Goal: Information Seeking & Learning: Learn about a topic

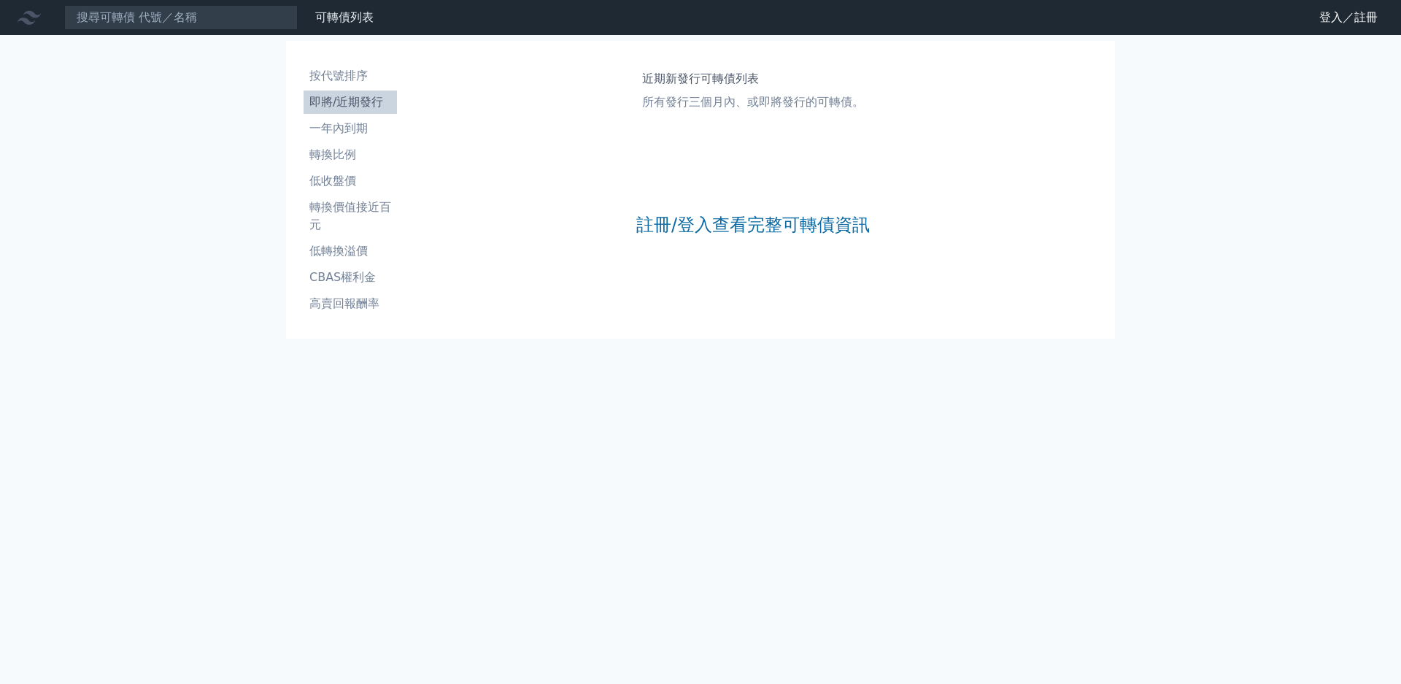
click at [403, 268] on div "按代號排序 即將/近期發行 一年內到期 轉換比例 低收盤價 轉換價值接近百元 低轉換溢價 CBAS權利金 高賣回報酬率" at bounding box center [350, 189] width 105 height 263
click at [397, 295] on li "高賣回報酬率" at bounding box center [350, 304] width 93 height 18
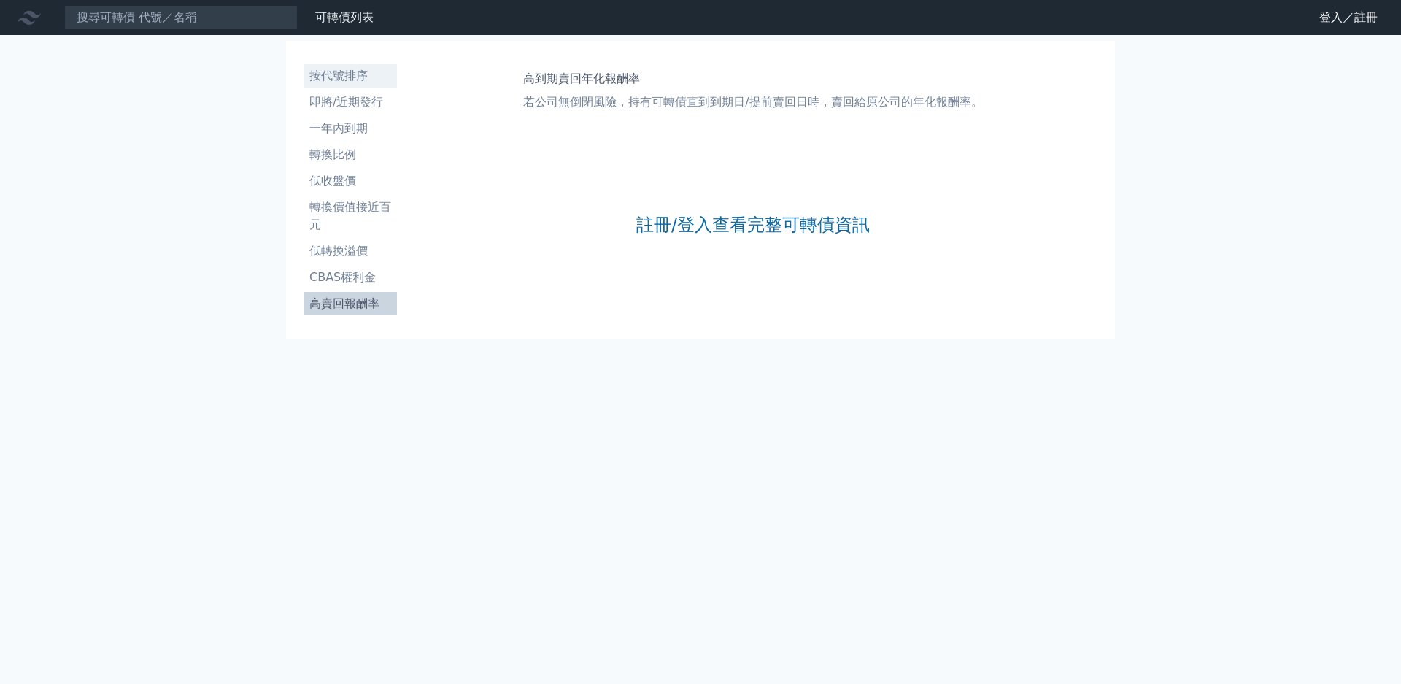
click at [304, 67] on li "按代號排序" at bounding box center [350, 76] width 93 height 18
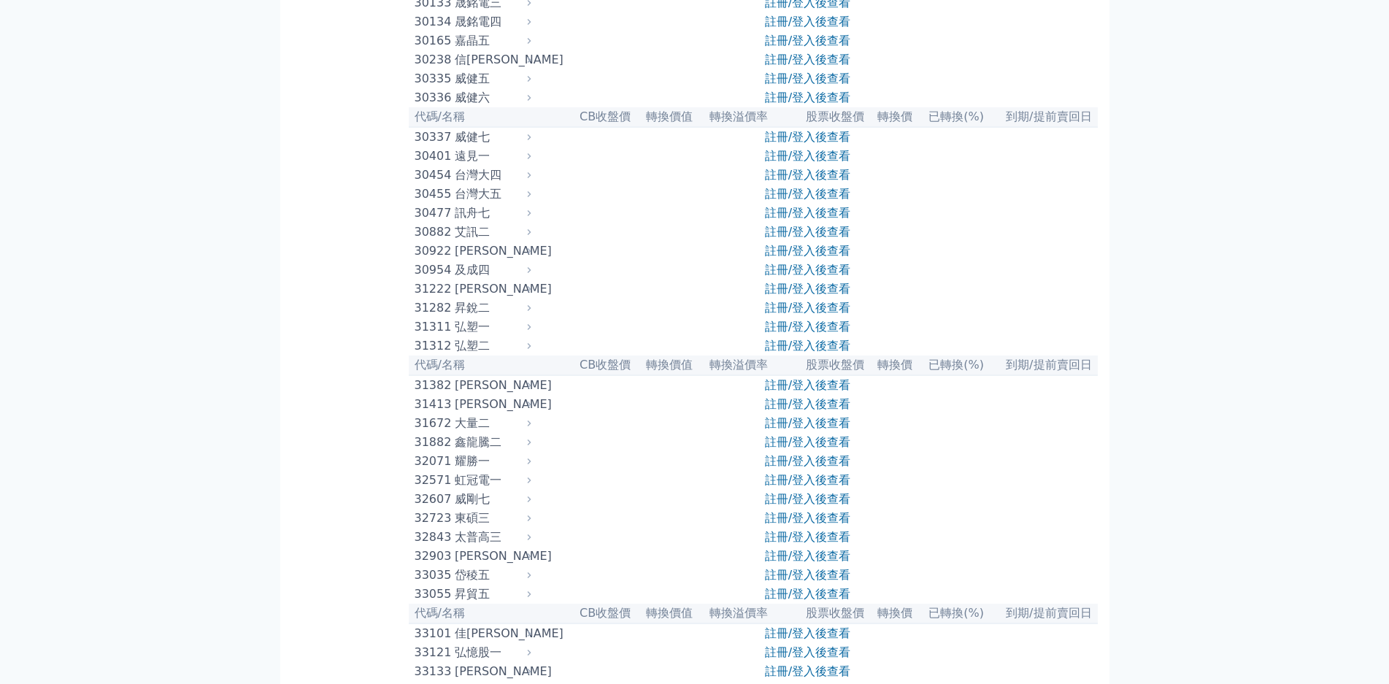
scroll to position [2247, 0]
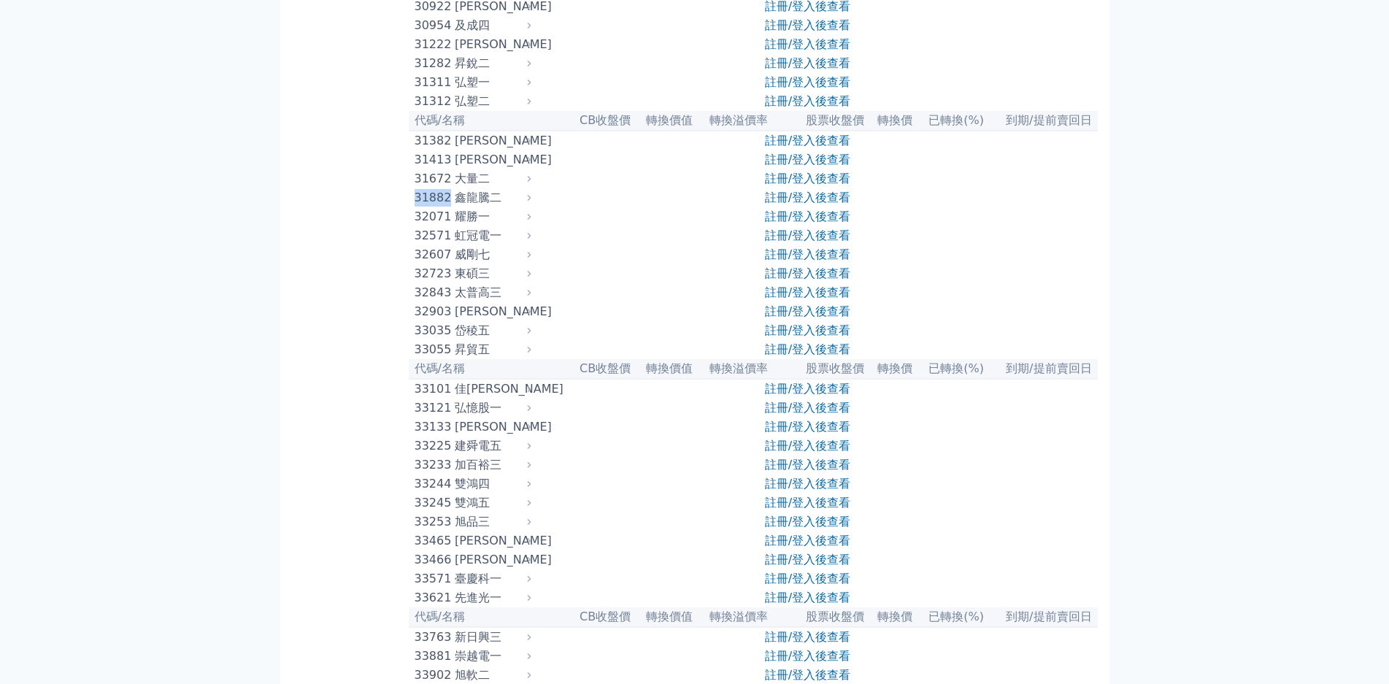
drag, startPoint x: 286, startPoint y: 267, endPoint x: 331, endPoint y: 269, distance: 44.6
click at [415, 207] on div "31882" at bounding box center [433, 198] width 36 height 18
copy div "31882"
click at [823, 204] on link "註冊/登入後查看" at bounding box center [807, 197] width 85 height 14
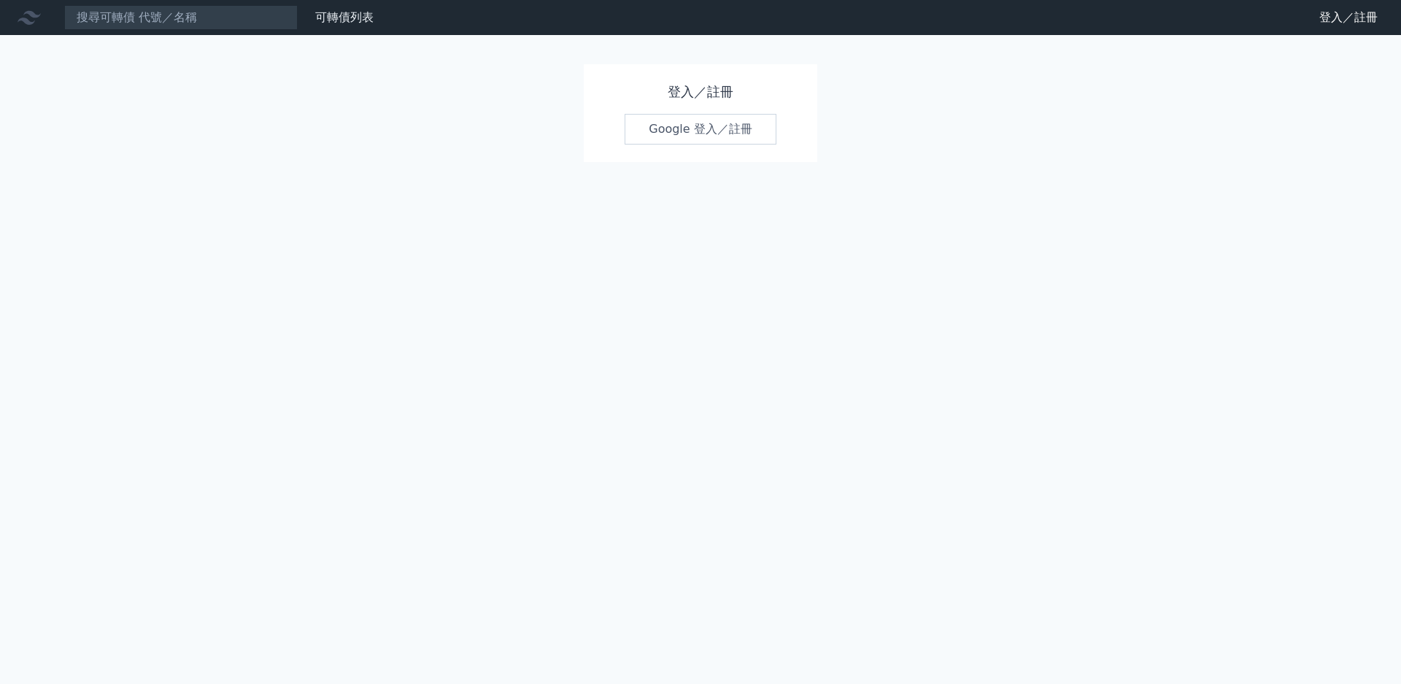
click at [682, 137] on link "Google 登入／註冊" at bounding box center [701, 129] width 152 height 31
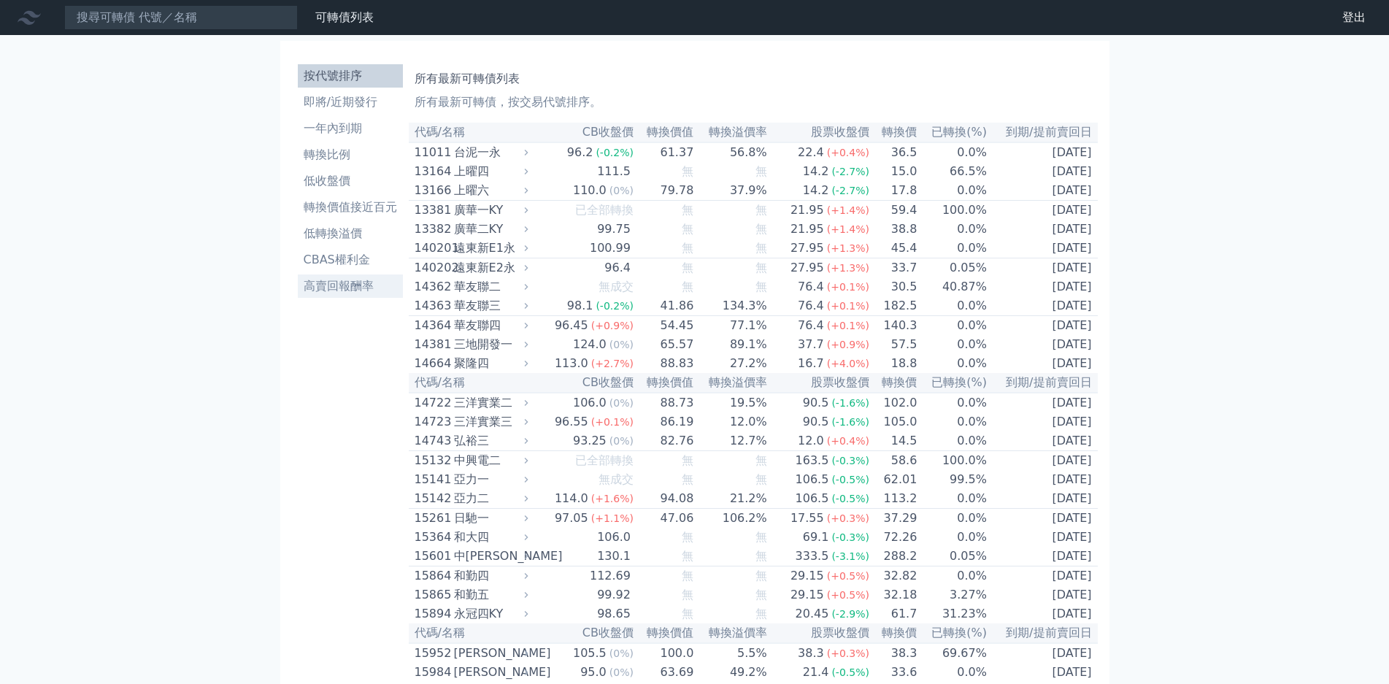
scroll to position [2193, 0]
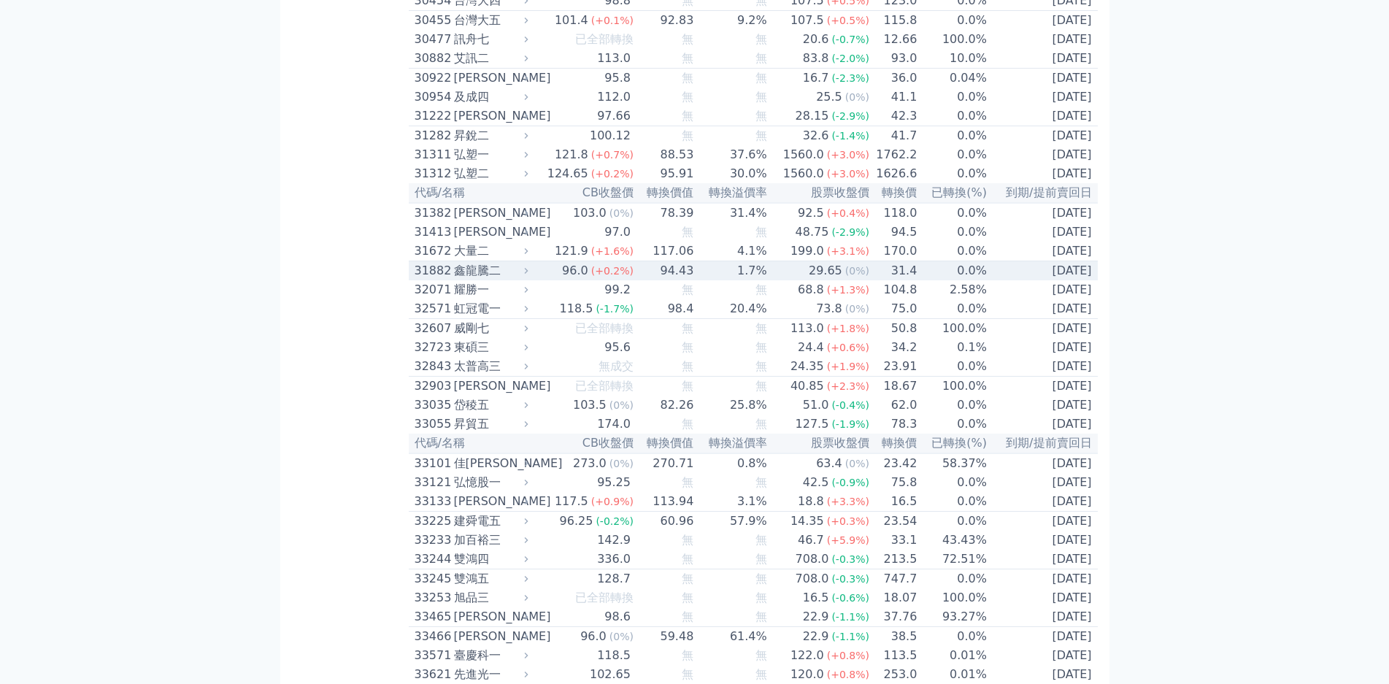
click at [454, 280] on div "鑫龍騰二" at bounding box center [490, 271] width 72 height 18
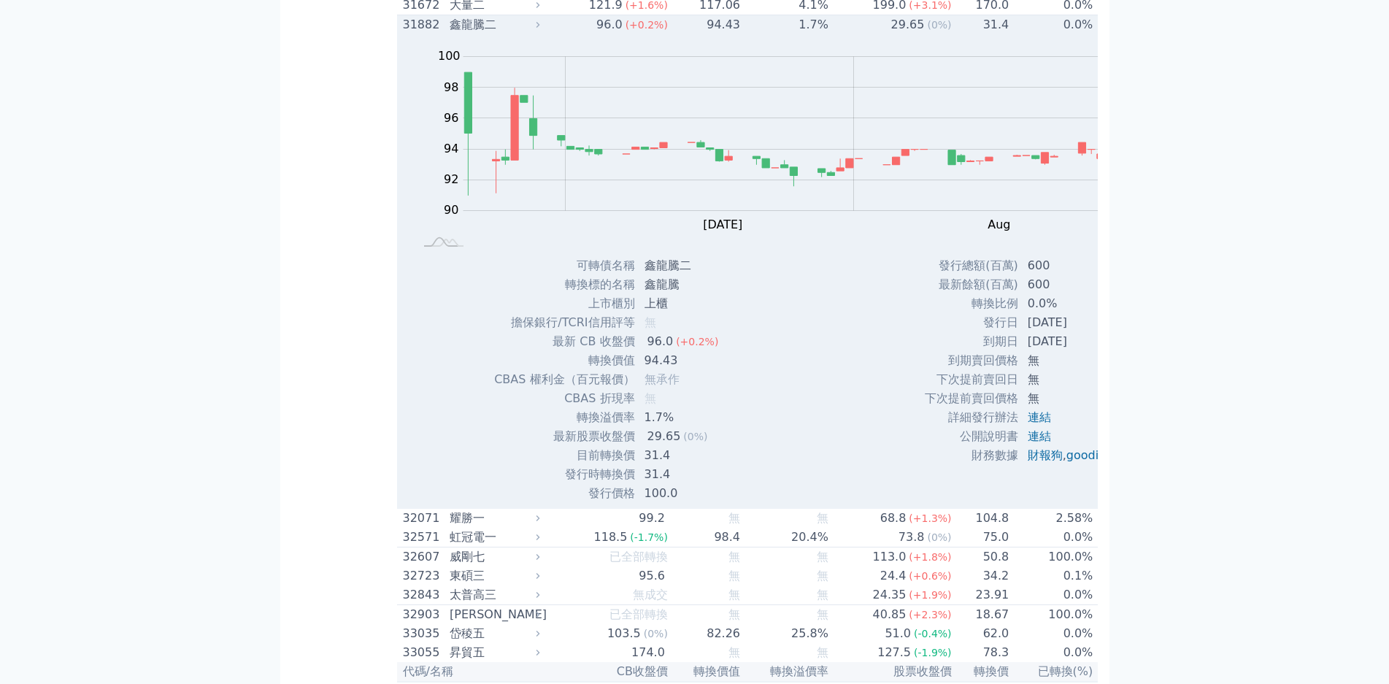
scroll to position [2558, 0]
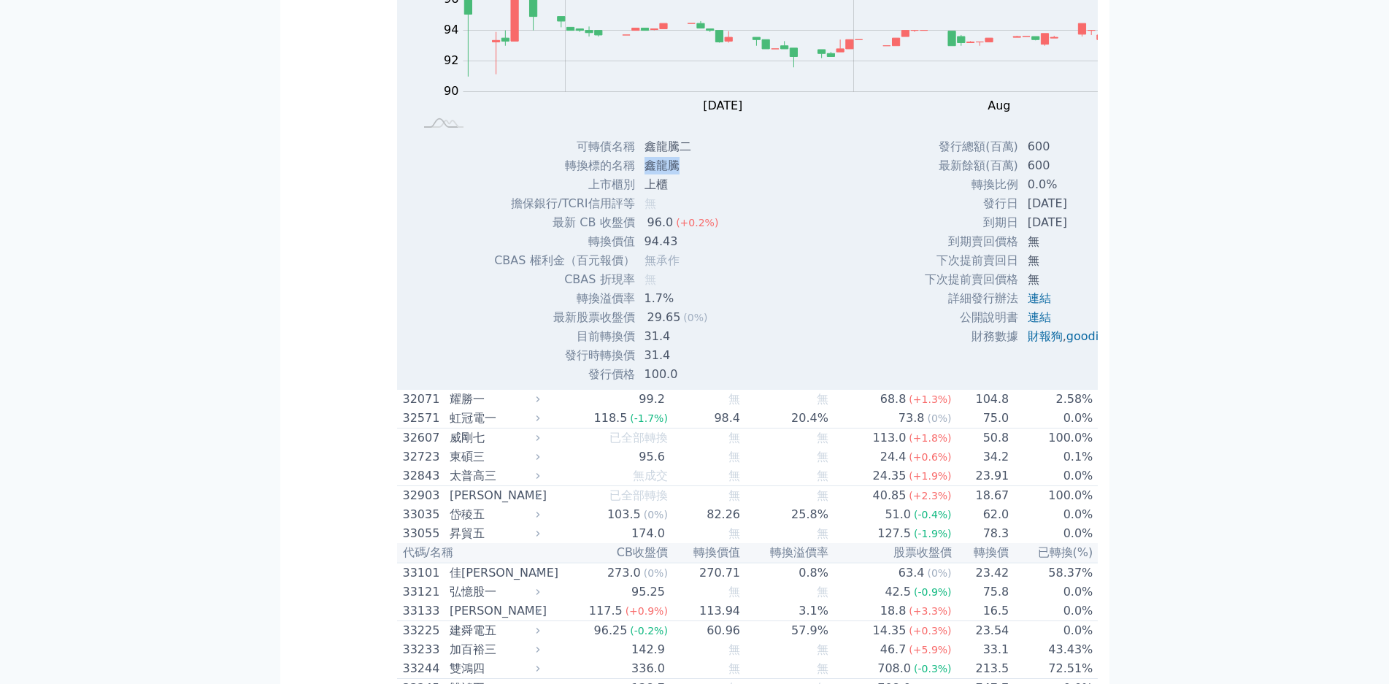
drag, startPoint x: 501, startPoint y: 232, endPoint x: 531, endPoint y: 231, distance: 29.9
click at [636, 175] on td "鑫龍騰" at bounding box center [683, 165] width 95 height 19
copy td "鑫龍騰"
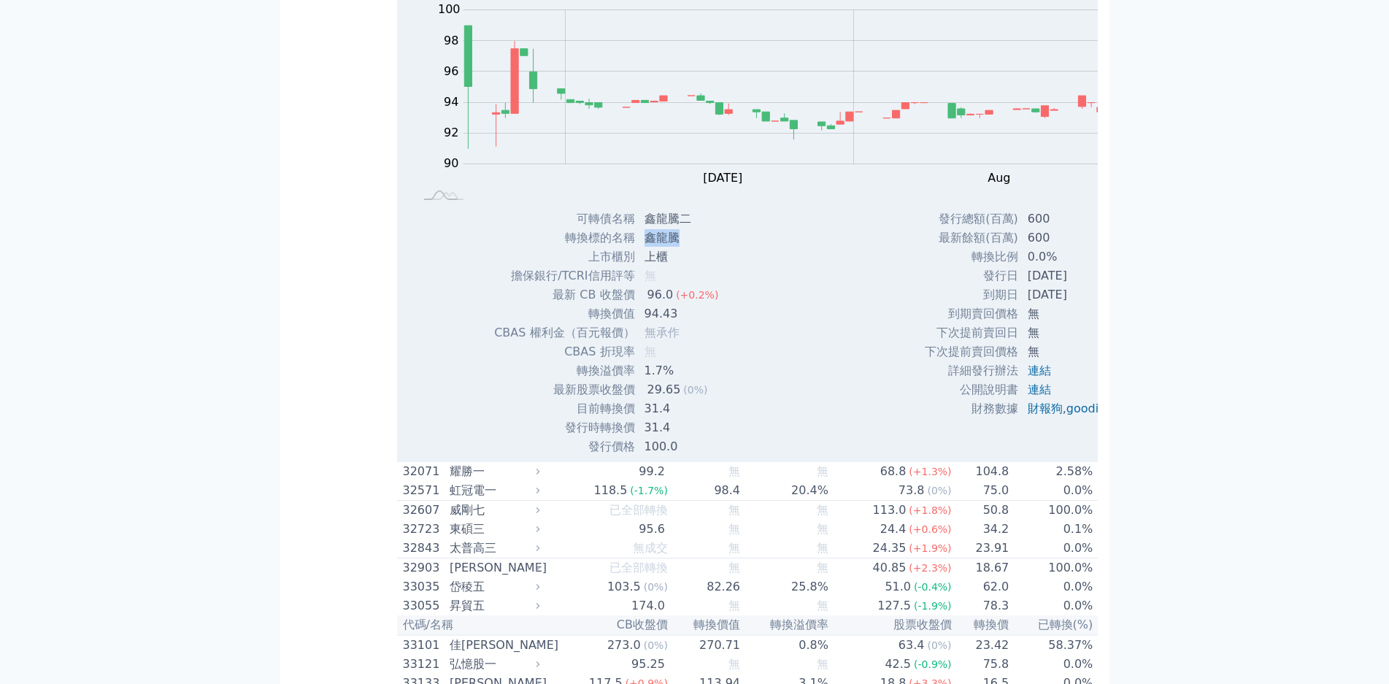
scroll to position [2485, 0]
